Goal: Task Accomplishment & Management: Complete application form

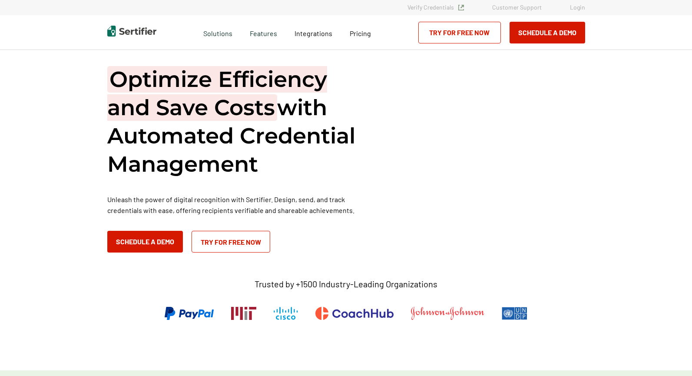
click at [581, 10] on link "Login" at bounding box center [577, 8] width 15 height 10
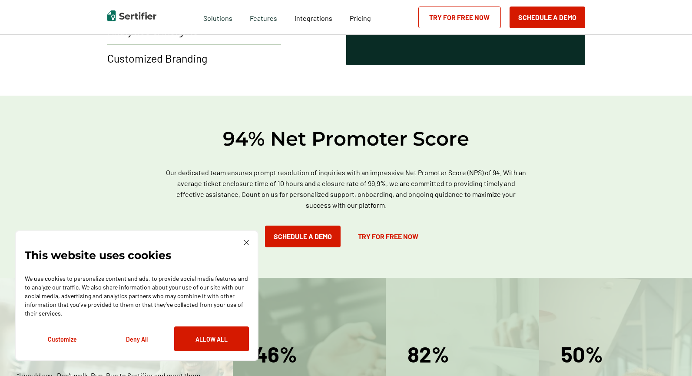
scroll to position [805, 0]
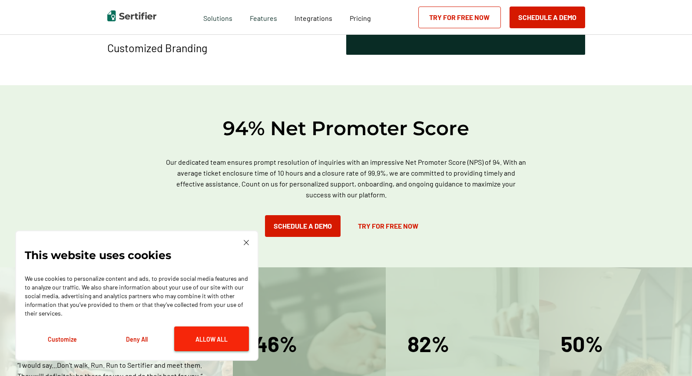
click at [228, 349] on button "Allow All" at bounding box center [211, 338] width 75 height 25
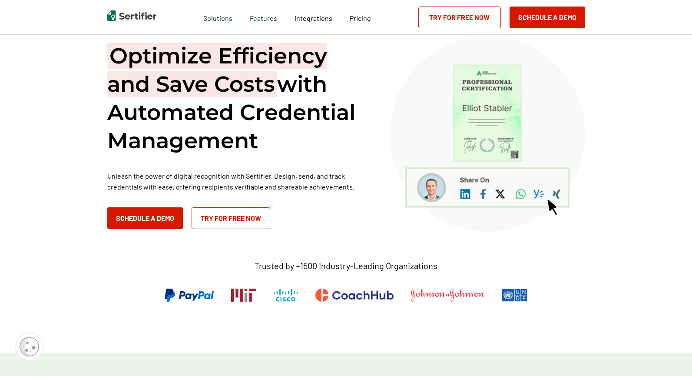
scroll to position [0, 0]
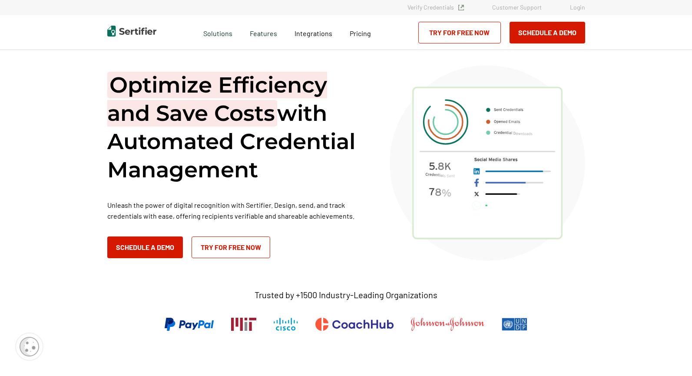
click at [576, 12] on link "Login" at bounding box center [577, 8] width 15 height 10
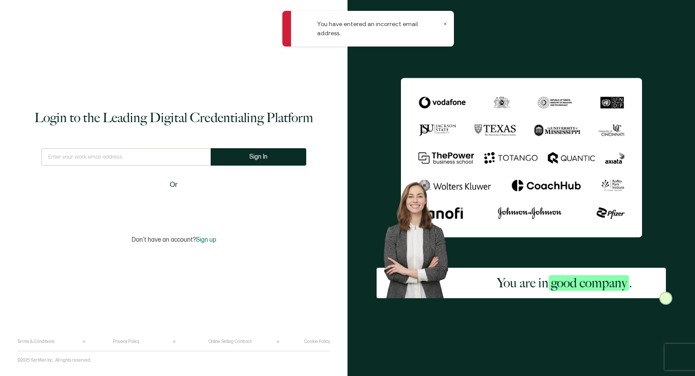
click at [436, 73] on div "You are in good company ." at bounding box center [522, 188] width 348 height 376
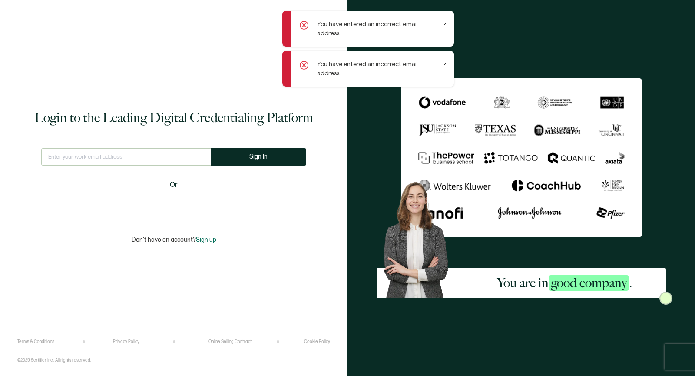
click at [199, 158] on input "text" at bounding box center [125, 156] width 169 height 17
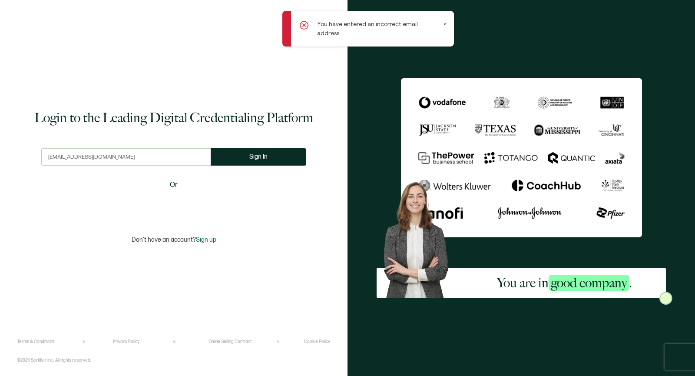
type input "miihirthakkaat@gmail.com"
click at [213, 238] on span "Sign up" at bounding box center [206, 239] width 20 height 7
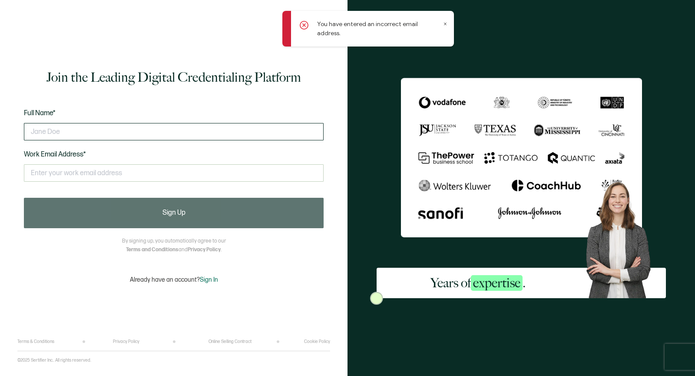
click at [109, 131] on input "text" at bounding box center [174, 131] width 300 height 17
type input "Mihir Thakkar"
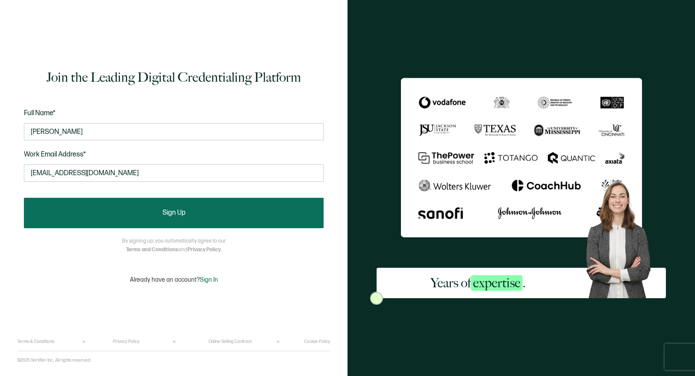
click at [127, 204] on button "Sign Up" at bounding box center [174, 213] width 300 height 30
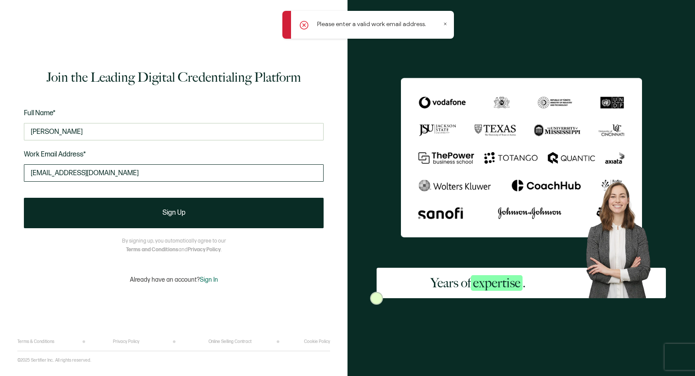
click at [83, 172] on input "miihirthakkaar@gmail.com" at bounding box center [174, 172] width 300 height 17
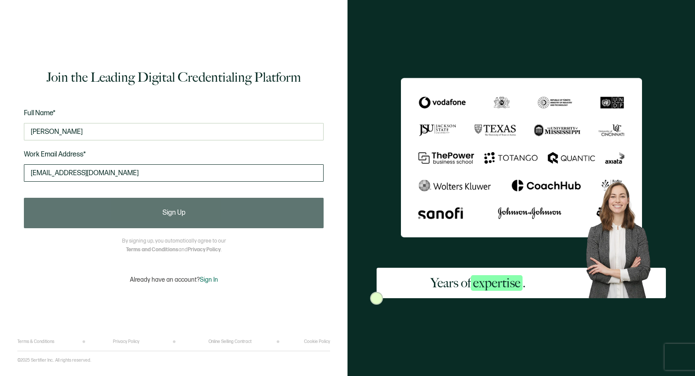
type input "miihirthakkaar@gmail.com"
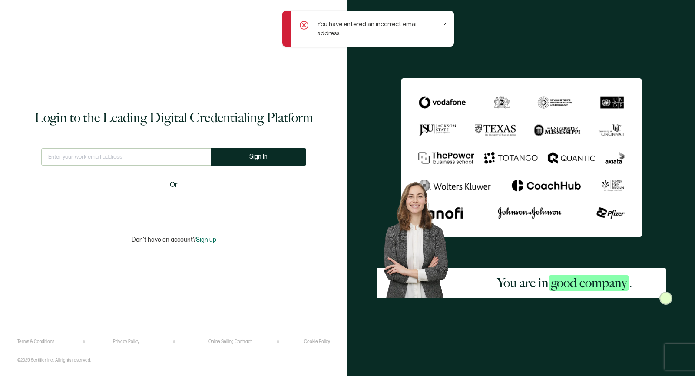
click at [107, 165] on input "text" at bounding box center [125, 156] width 169 height 17
